Goal: Find specific page/section: Find specific page/section

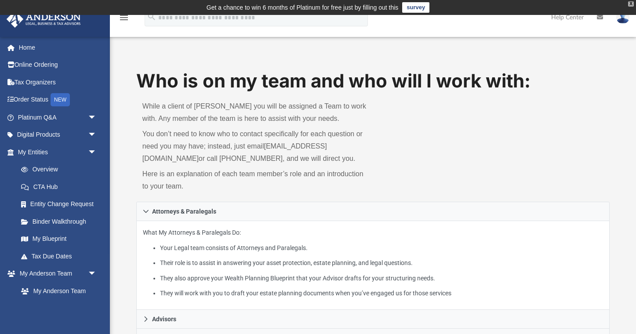
click at [629, 4] on div "X" at bounding box center [632, 3] width 6 height 5
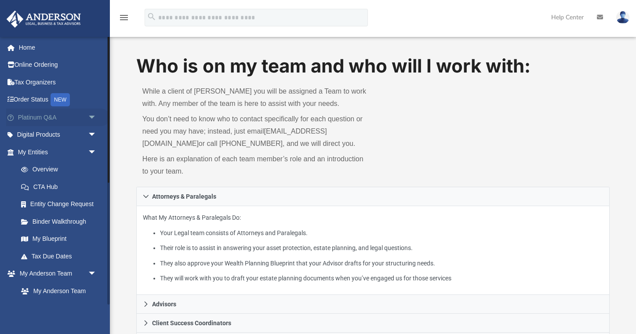
click at [91, 117] on span "arrow_drop_down" at bounding box center [97, 118] width 18 height 18
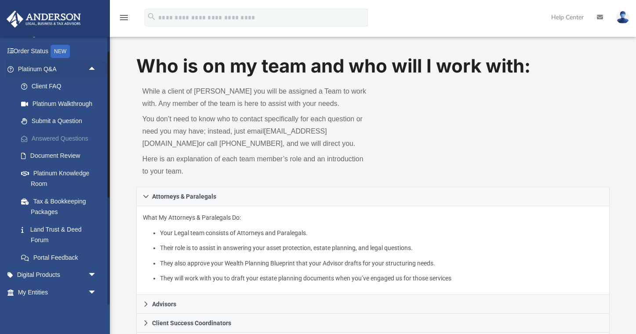
scroll to position [51, 0]
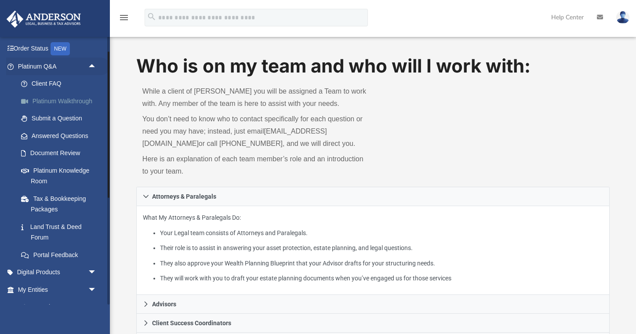
click at [71, 100] on link "Platinum Walkthrough" at bounding box center [61, 101] width 98 height 18
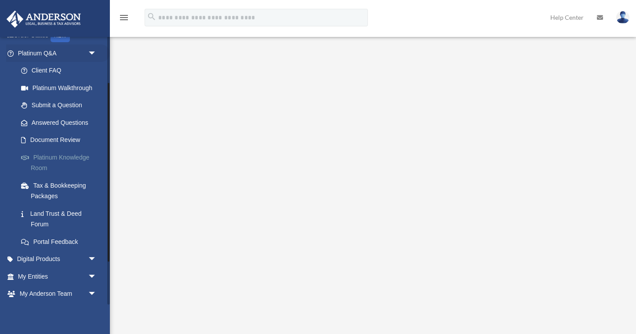
scroll to position [69, 0]
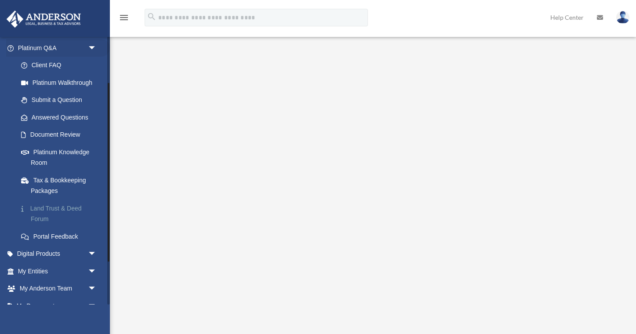
click at [44, 210] on link "Land Trust & Deed Forum" at bounding box center [61, 214] width 98 height 28
